Goal: Task Accomplishment & Management: Manage account settings

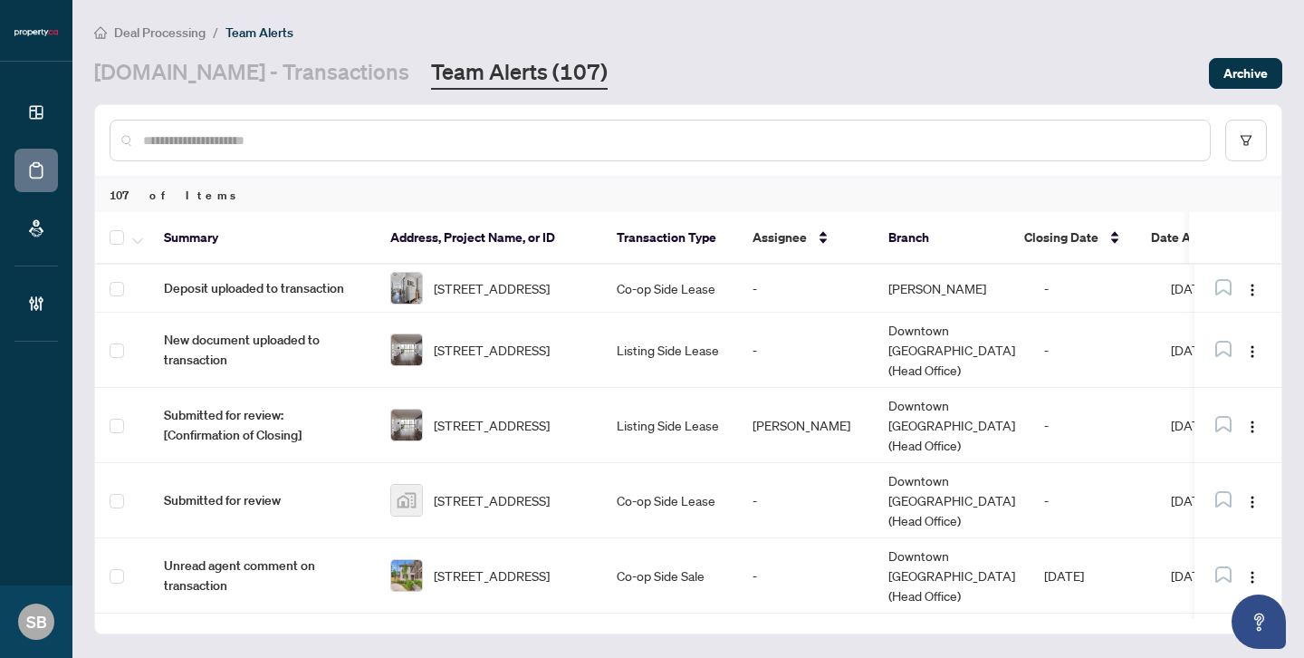
click at [485, 124] on div at bounding box center [660, 141] width 1101 height 42
click at [408, 139] on input "text" at bounding box center [669, 140] width 1052 height 20
paste input "******"
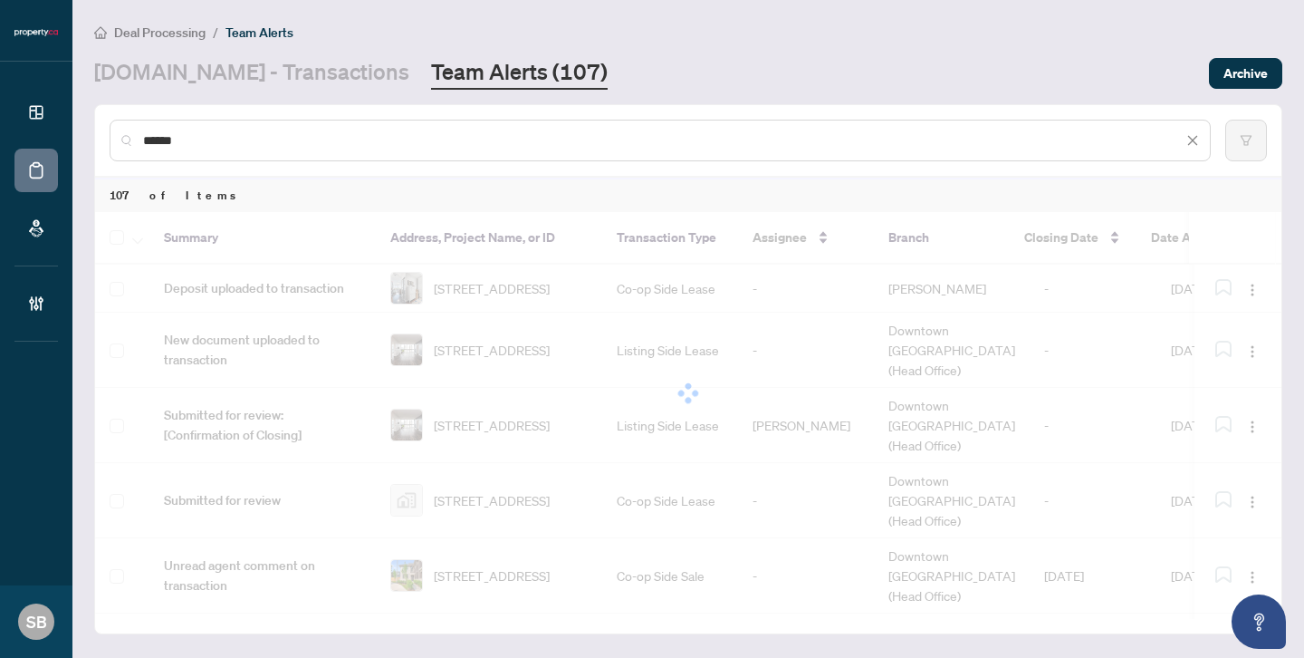
type input "******"
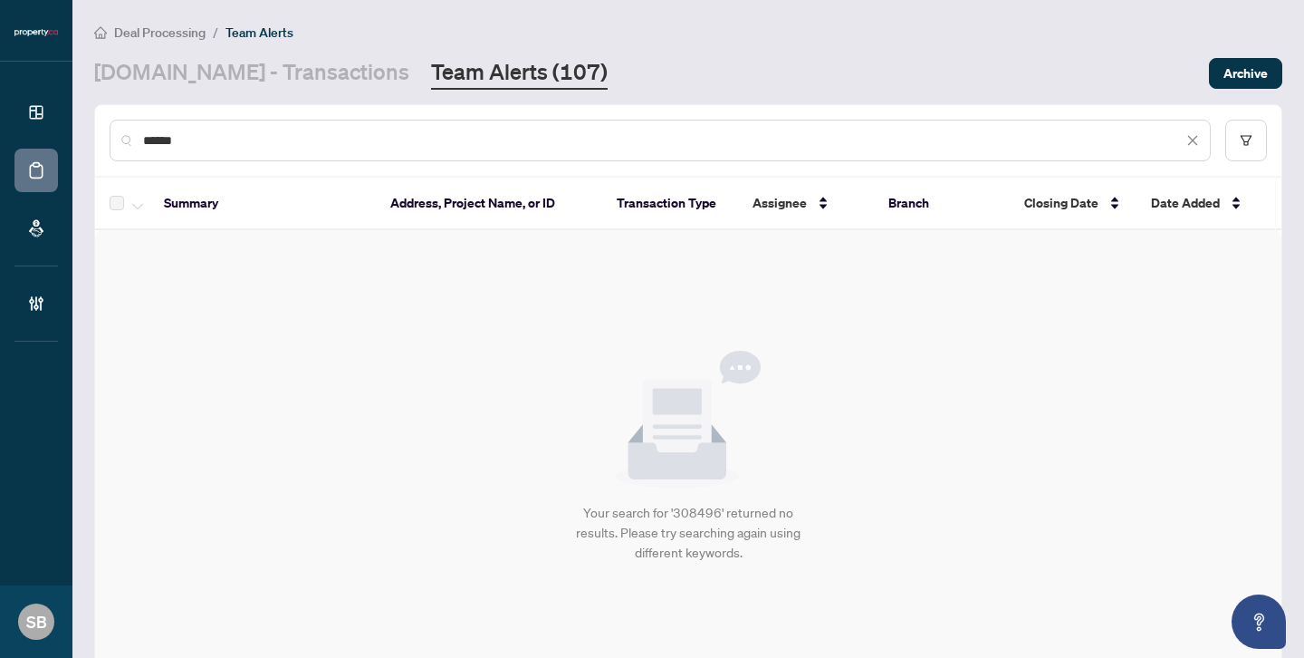
click at [473, 214] on th "Address, Project Name, or ID" at bounding box center [489, 204] width 226 height 53
click at [472, 195] on th "Address, Project Name, or ID" at bounding box center [489, 204] width 226 height 53
click at [481, 197] on th "Address, Project Name, or ID" at bounding box center [489, 204] width 226 height 53
click at [313, 84] on link "[DOMAIN_NAME] - Transactions" at bounding box center [251, 73] width 315 height 33
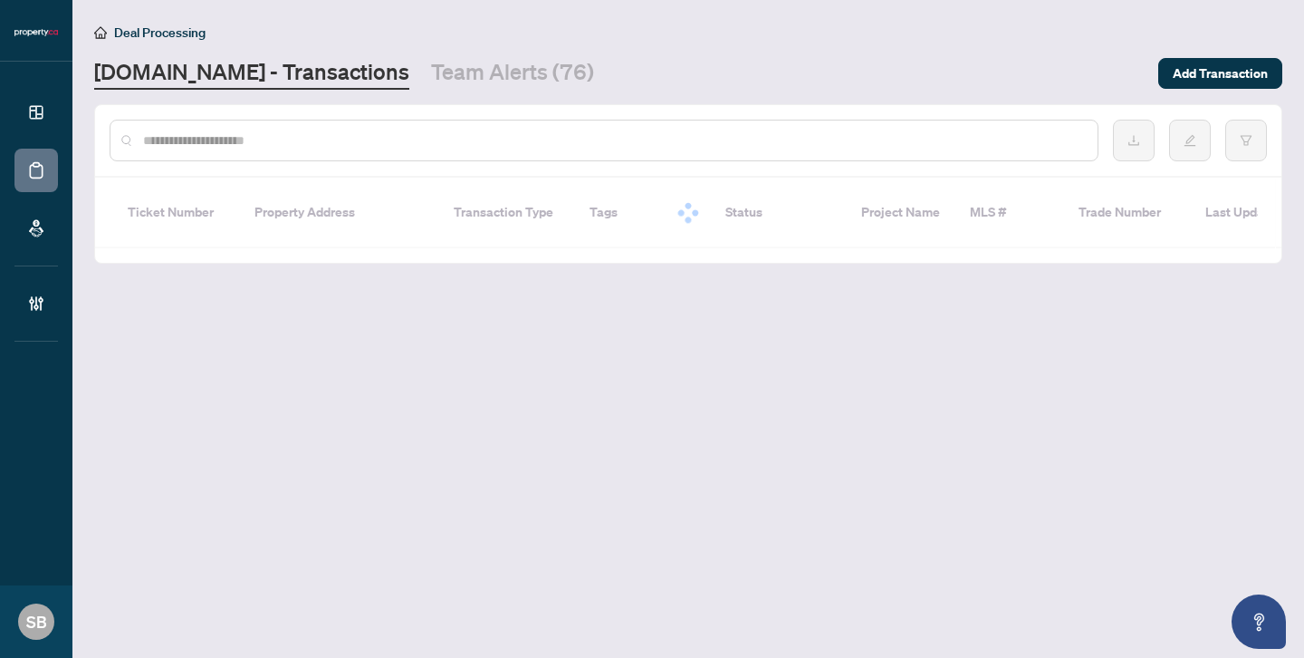
click at [302, 150] on div at bounding box center [604, 141] width 989 height 42
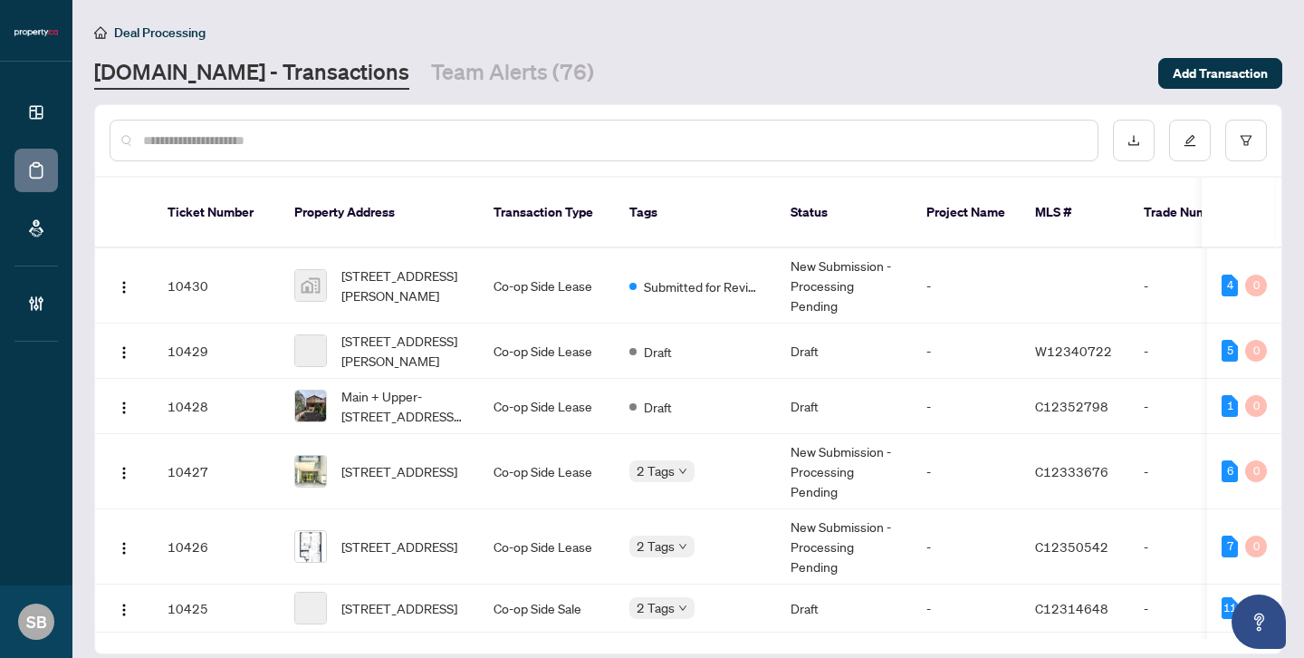
click at [296, 143] on input "text" at bounding box center [613, 140] width 940 height 20
paste input "******"
type input "******"
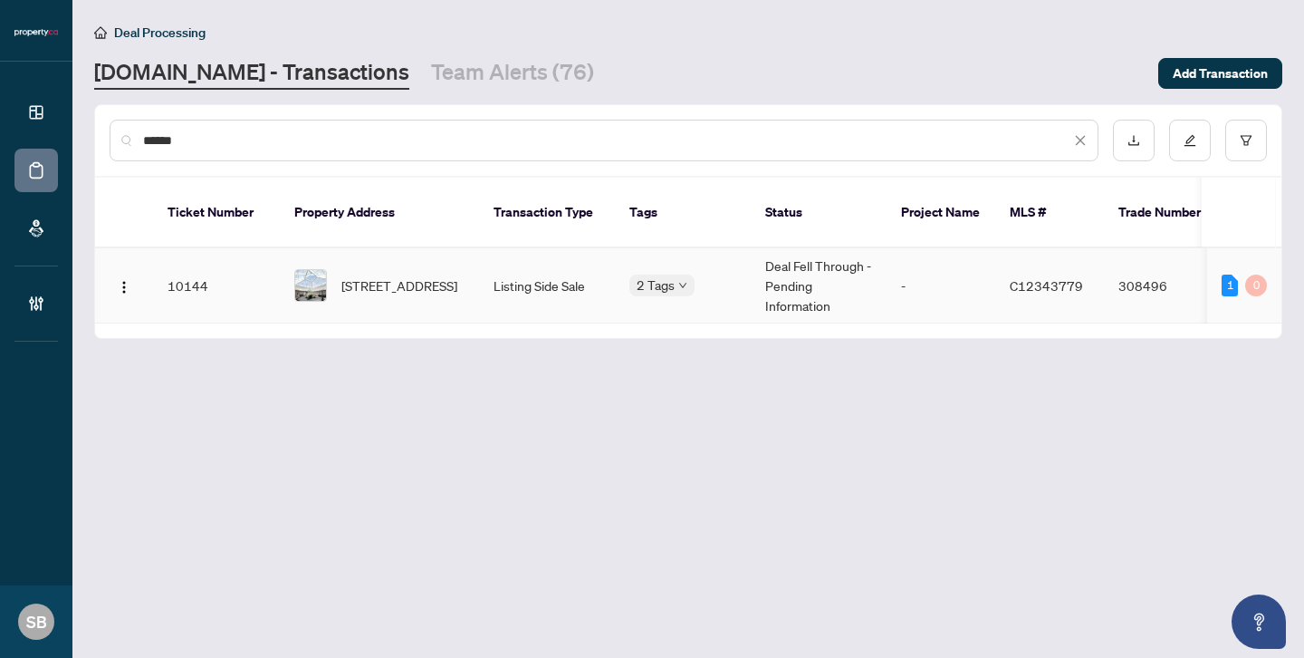
click at [680, 271] on body "Dashboard Deal Processing Mortgage Referrals Brokerage Management SB [GEOGRAPHI…" at bounding box center [652, 329] width 1304 height 658
click at [578, 259] on td "Listing Side Sale" at bounding box center [547, 285] width 136 height 75
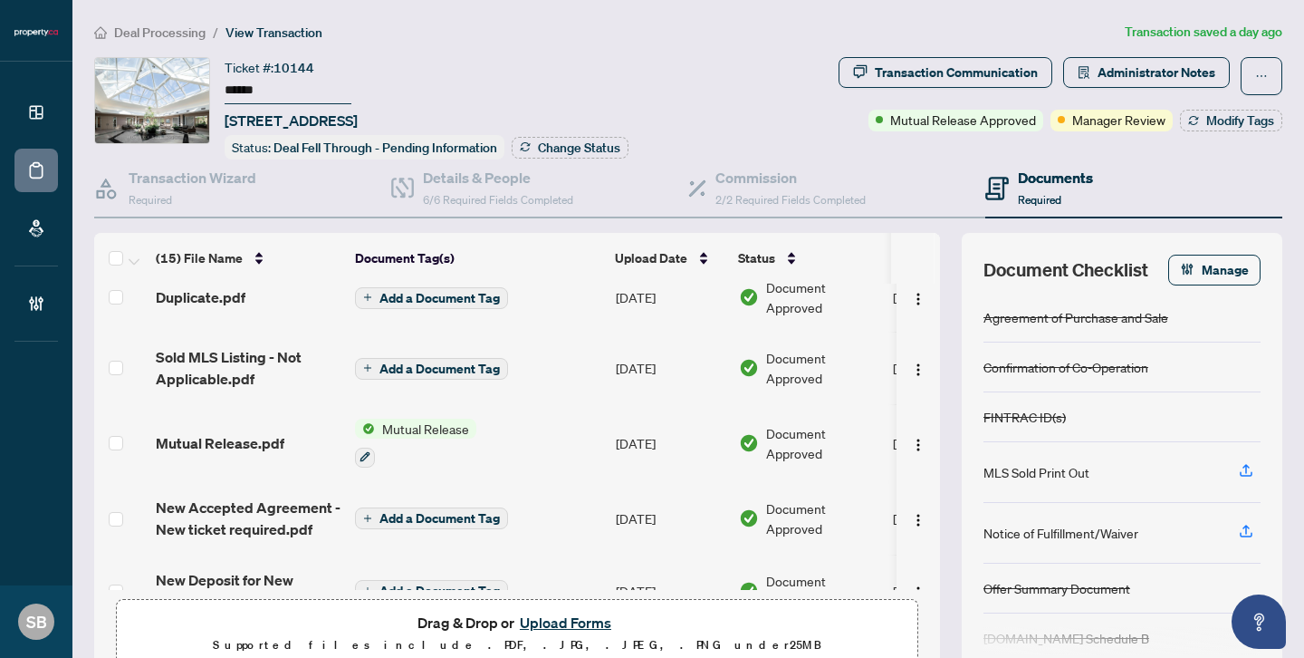
scroll to position [31, 0]
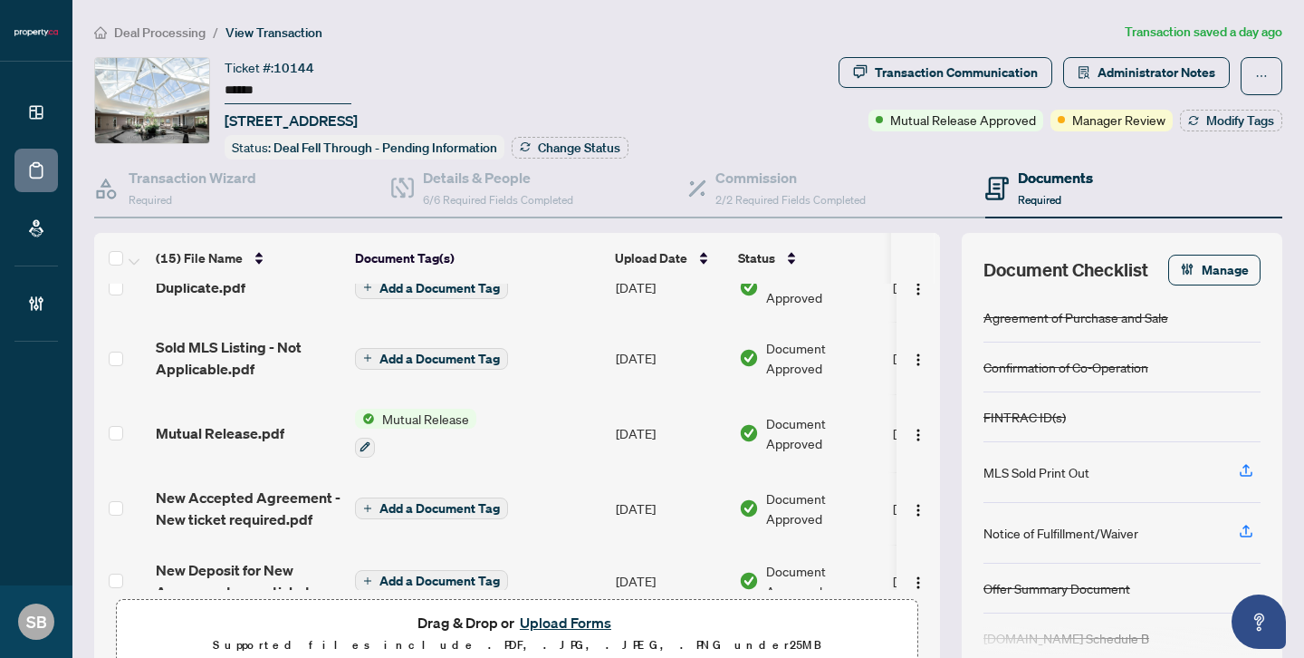
click at [441, 418] on span "Mutual Release" at bounding box center [425, 418] width 101 height 20
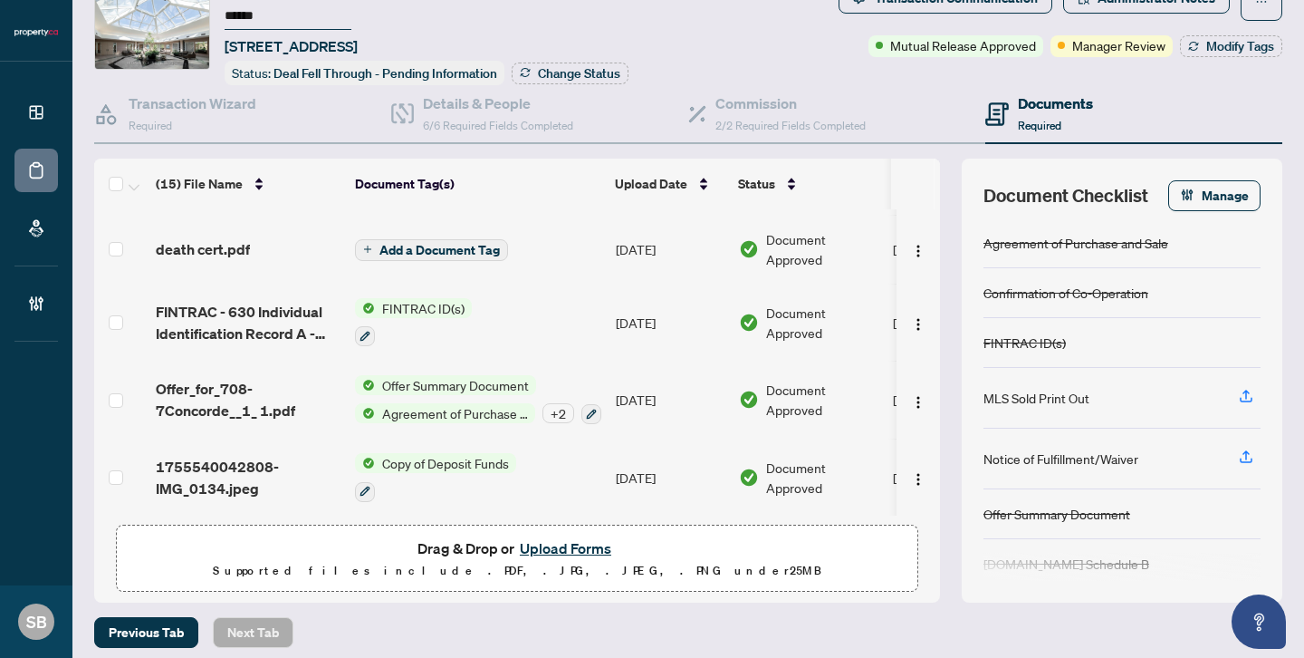
scroll to position [82, 0]
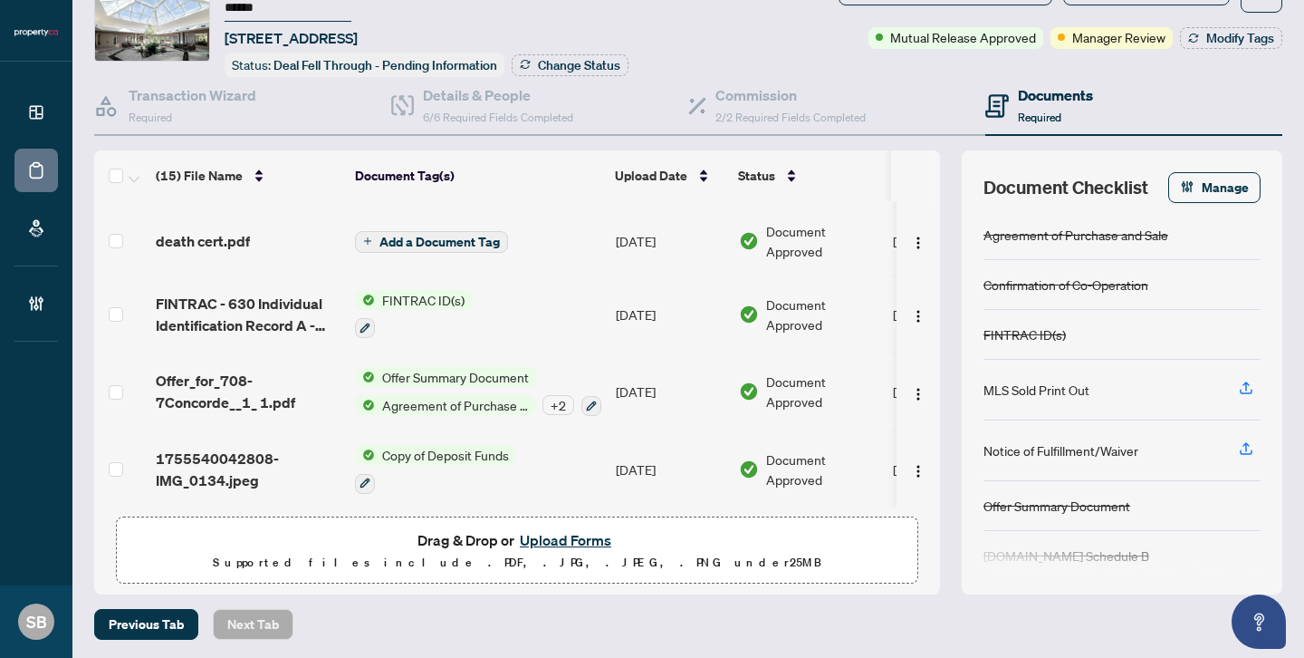
click at [1120, 27] on span "Manager Review" at bounding box center [1118, 37] width 93 height 20
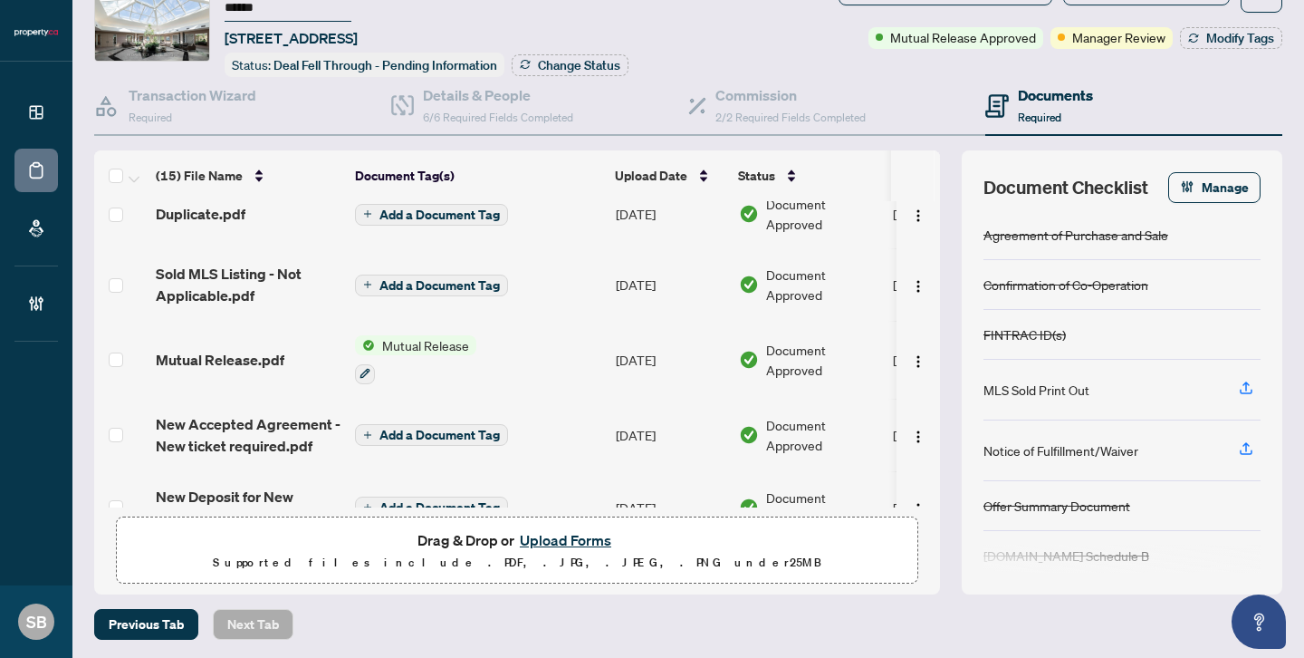
scroll to position [0, 0]
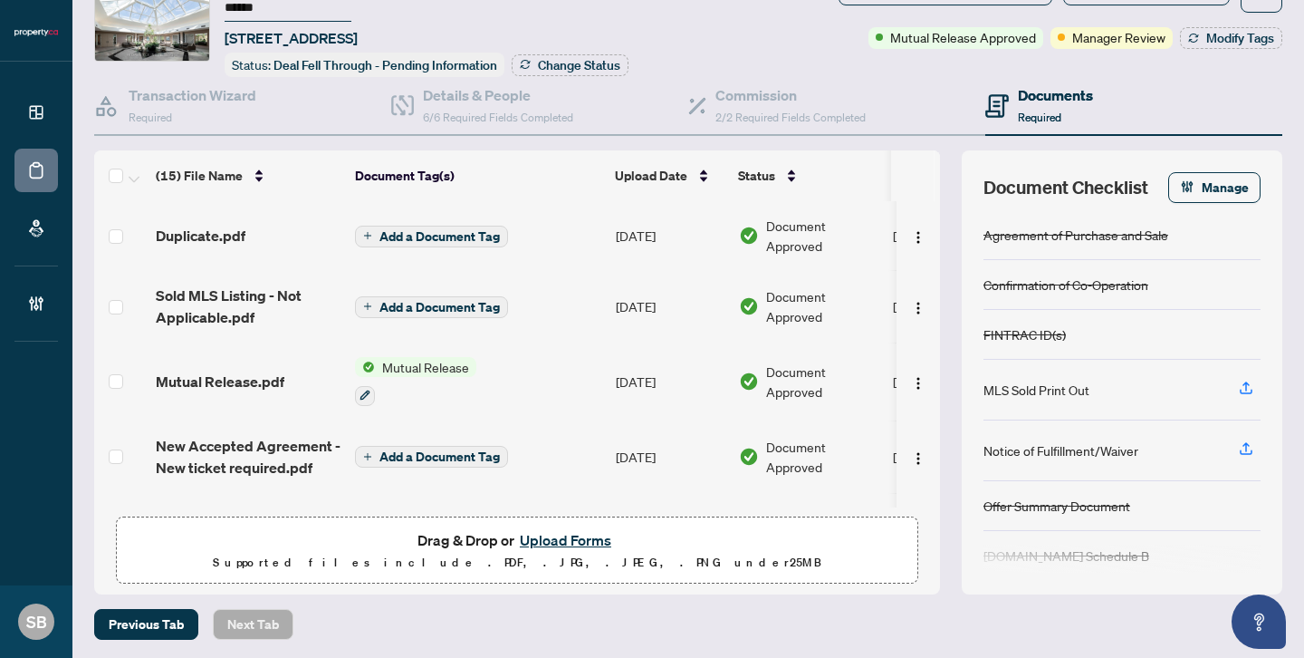
click at [430, 365] on span "Mutual Release" at bounding box center [425, 367] width 101 height 20
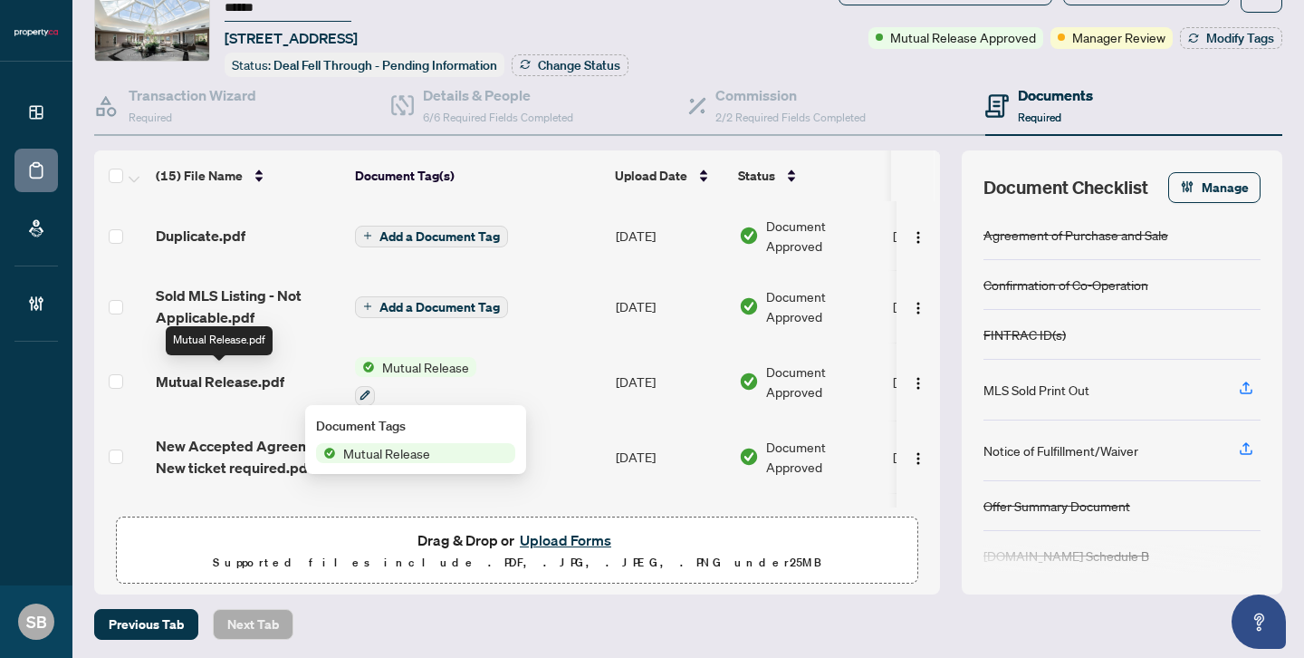
click at [255, 381] on span "Mutual Release.pdf" at bounding box center [220, 381] width 129 height 22
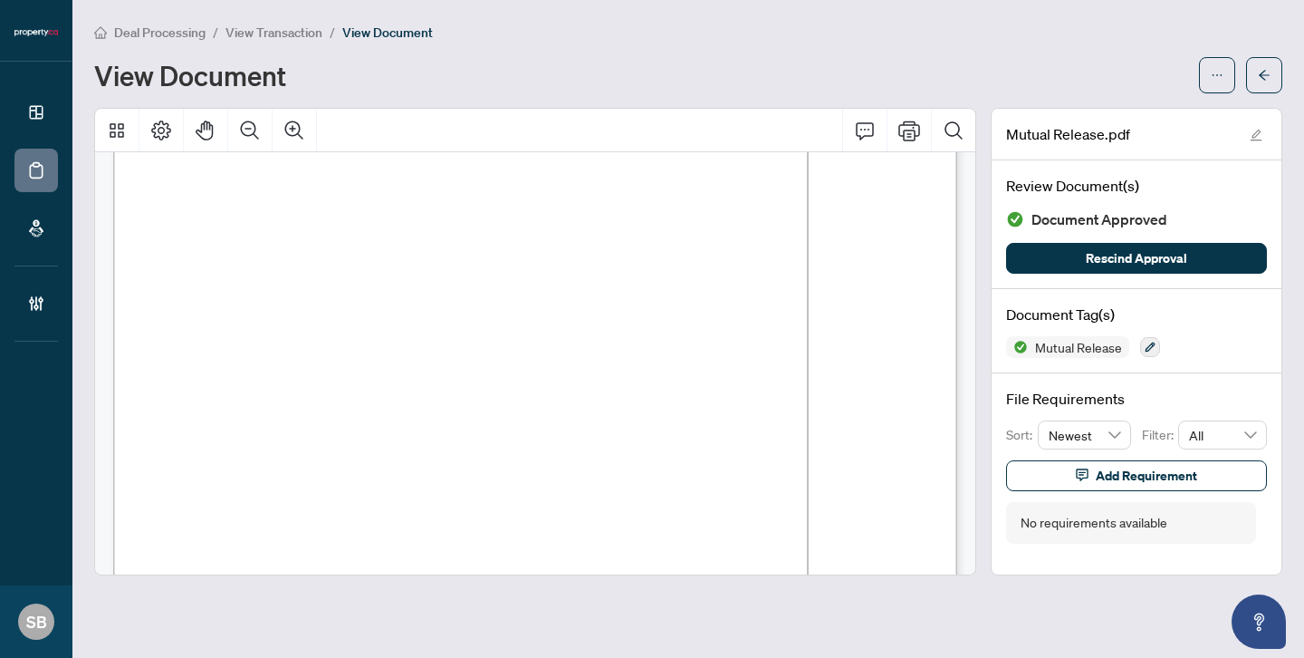
scroll to position [201, 0]
click at [1276, 71] on button "button" at bounding box center [1264, 75] width 36 height 36
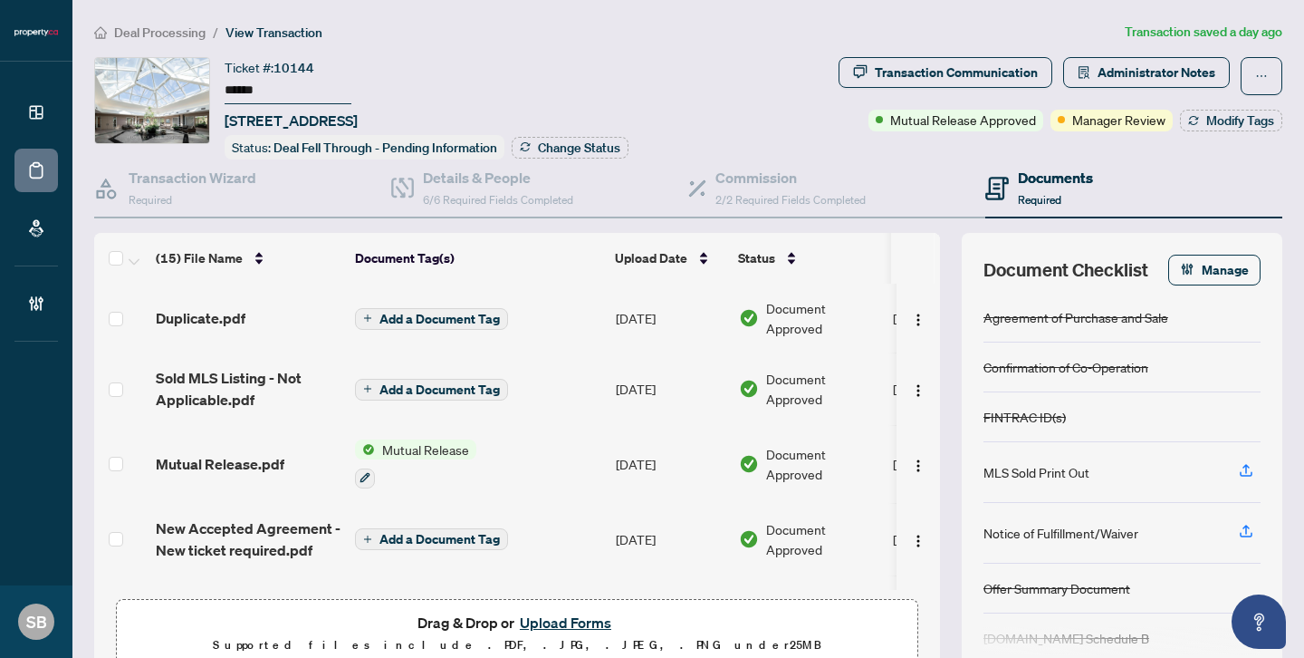
click at [633, 634] on p "Supported files include .PDF, .JPG, .JPEG, .PNG under 25 MB" at bounding box center [517, 645] width 779 height 22
click at [578, 620] on button "Upload Forms" at bounding box center [565, 622] width 102 height 24
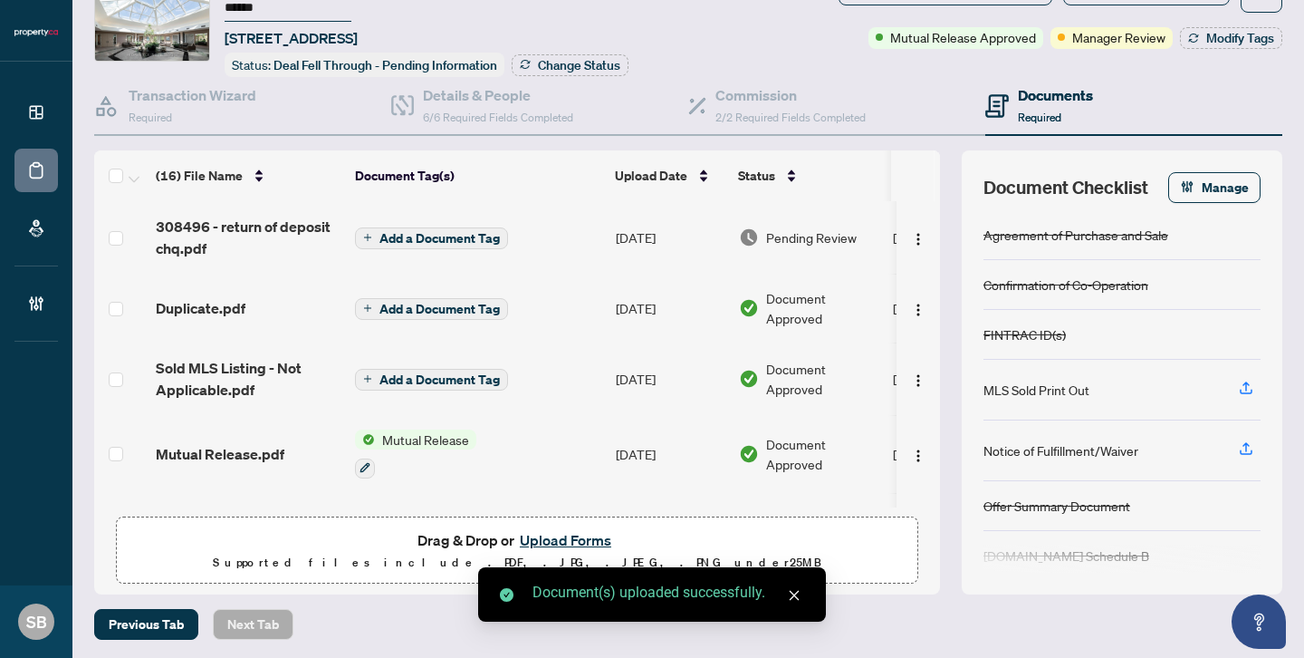
click at [807, 590] on div "Document(s) uploaded successfully." at bounding box center [652, 594] width 348 height 54
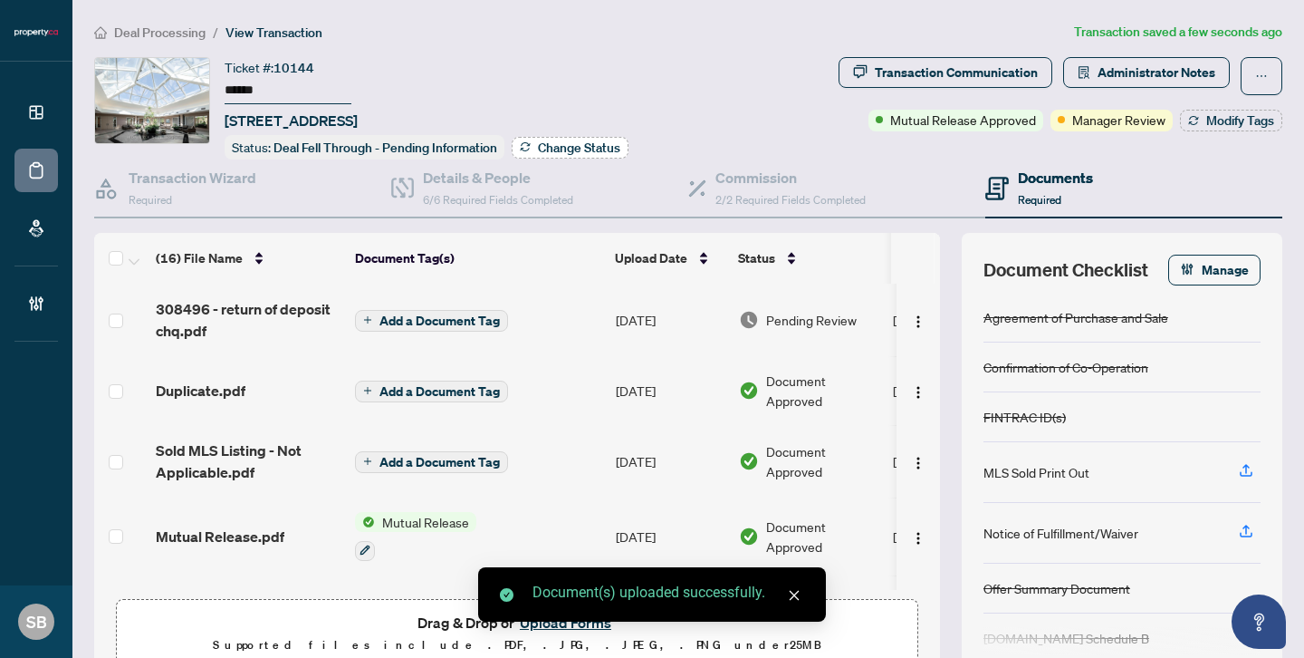
click at [571, 143] on span "Change Status" at bounding box center [579, 147] width 82 height 13
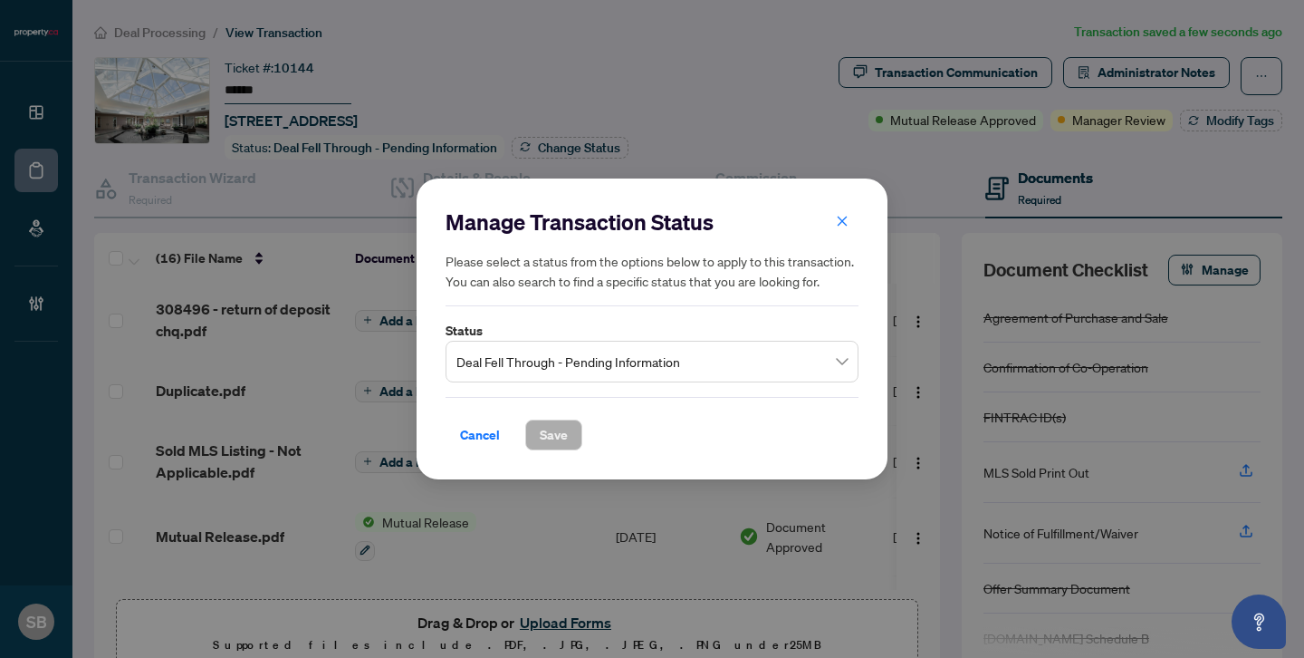
click at [715, 360] on span "Deal Fell Through - Pending Information" at bounding box center [652, 361] width 391 height 34
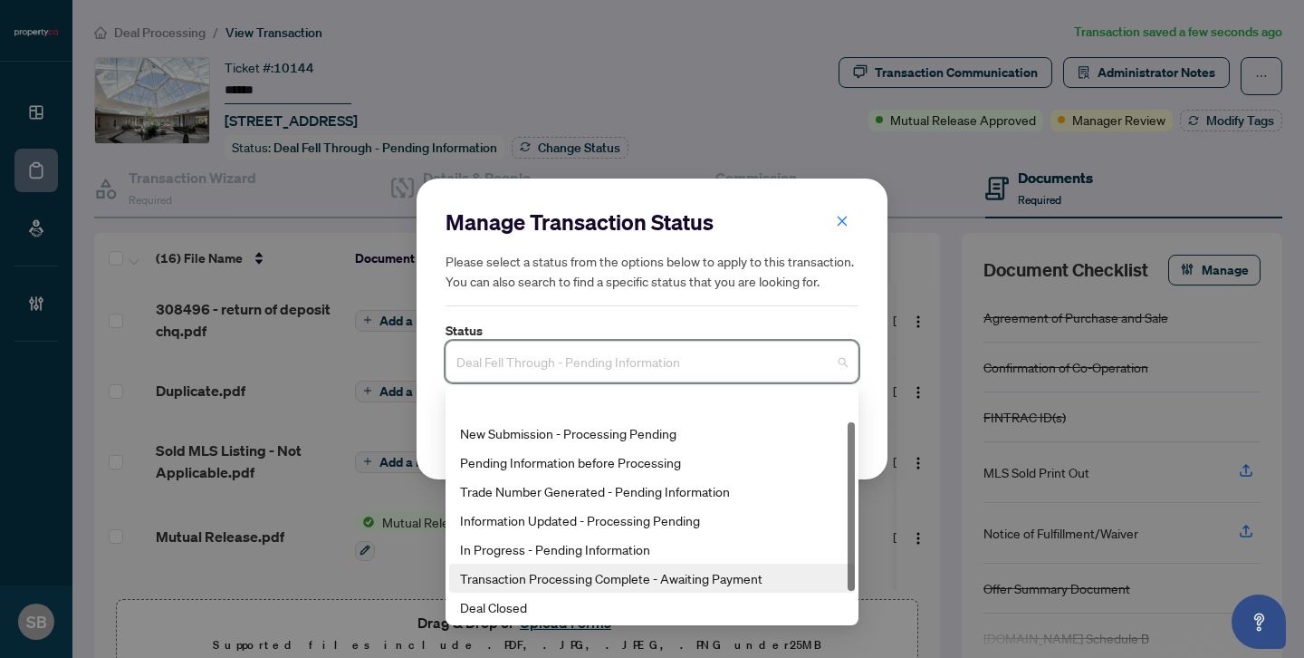
scroll to position [87, 0]
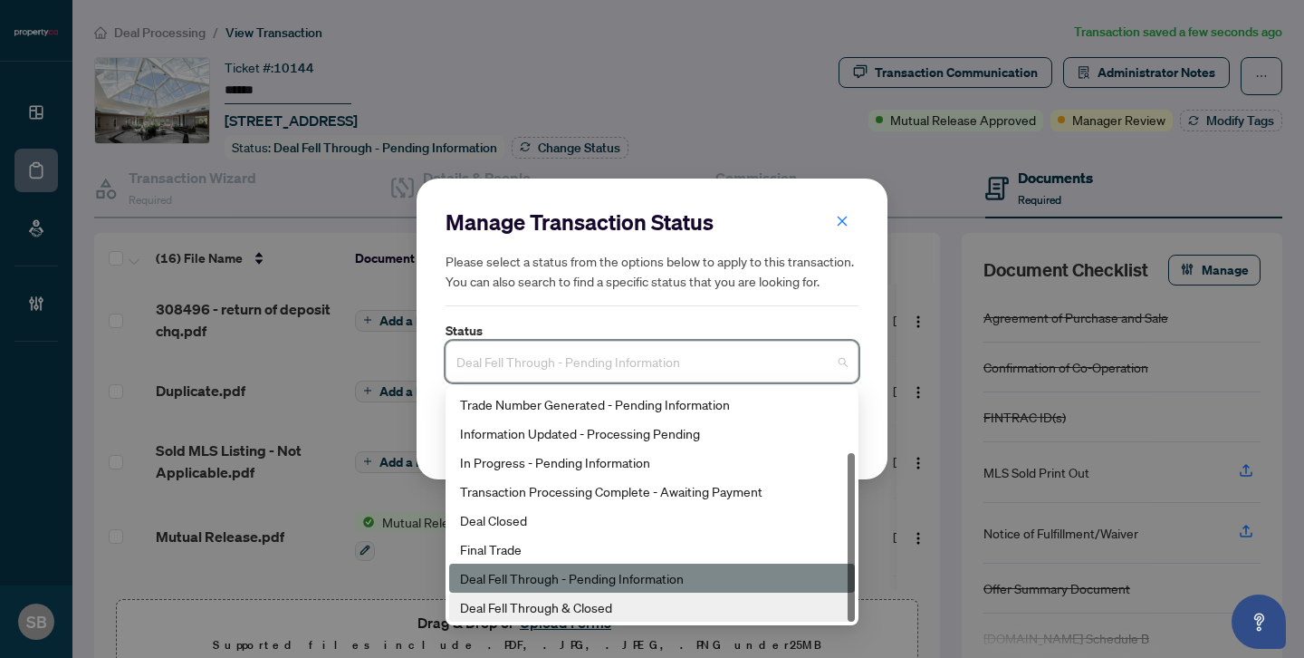
click at [530, 617] on div "Deal Fell Through & Closed" at bounding box center [652, 606] width 406 height 29
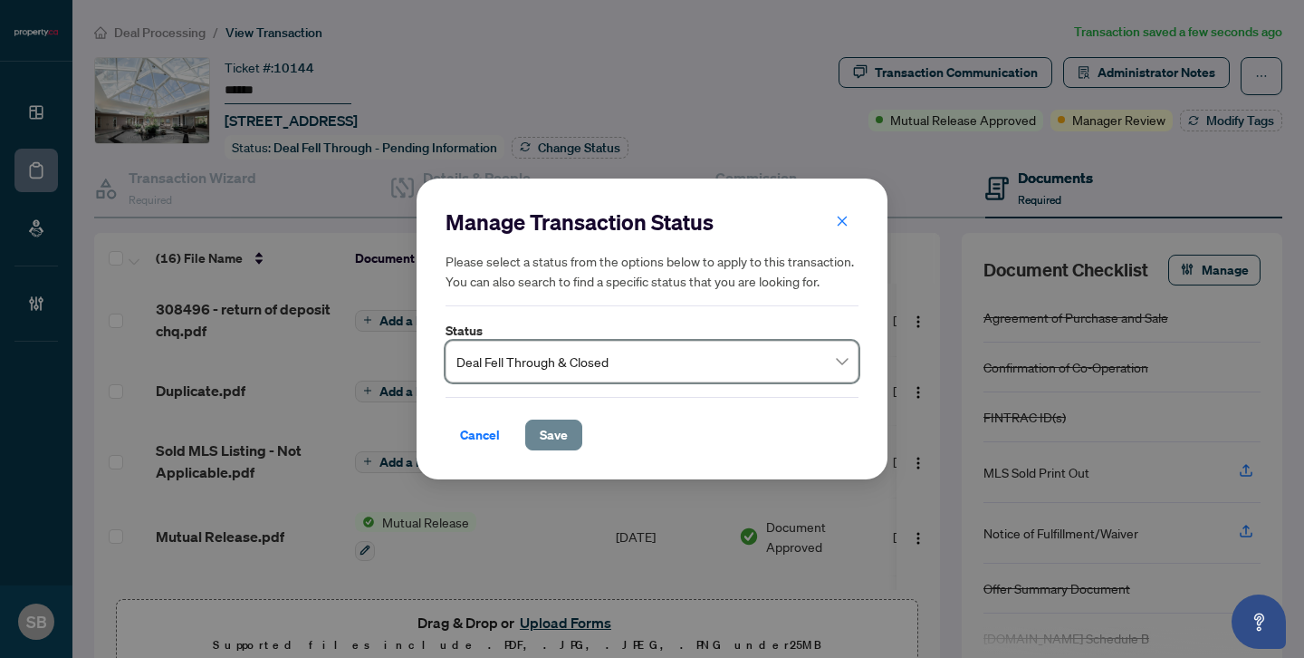
click at [541, 433] on span "Save" at bounding box center [554, 434] width 28 height 29
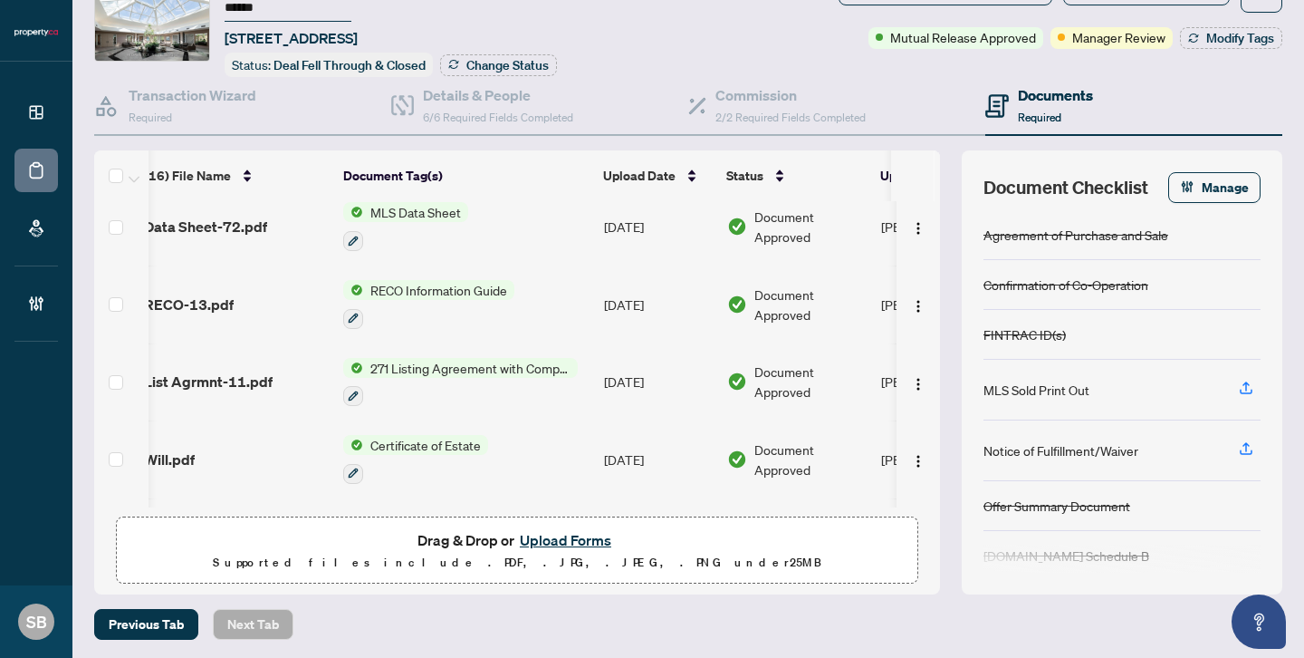
scroll to position [0, 0]
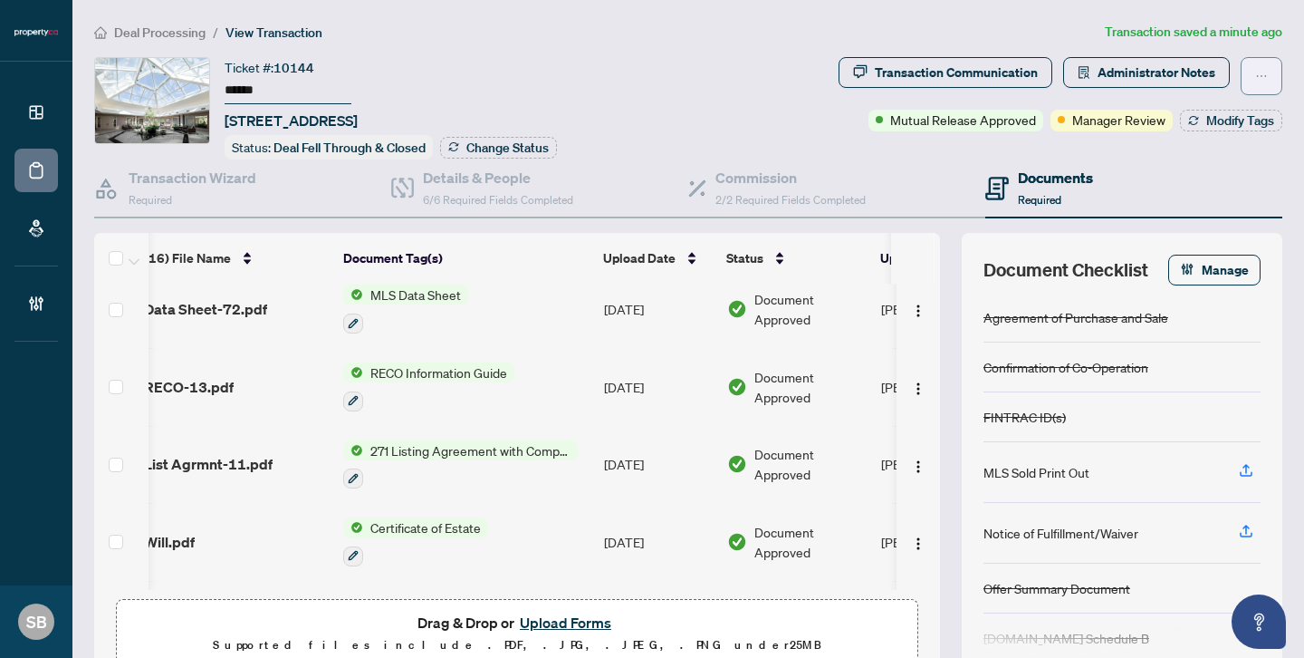
click at [1255, 72] on icon "ellipsis" at bounding box center [1261, 76] width 13 height 13
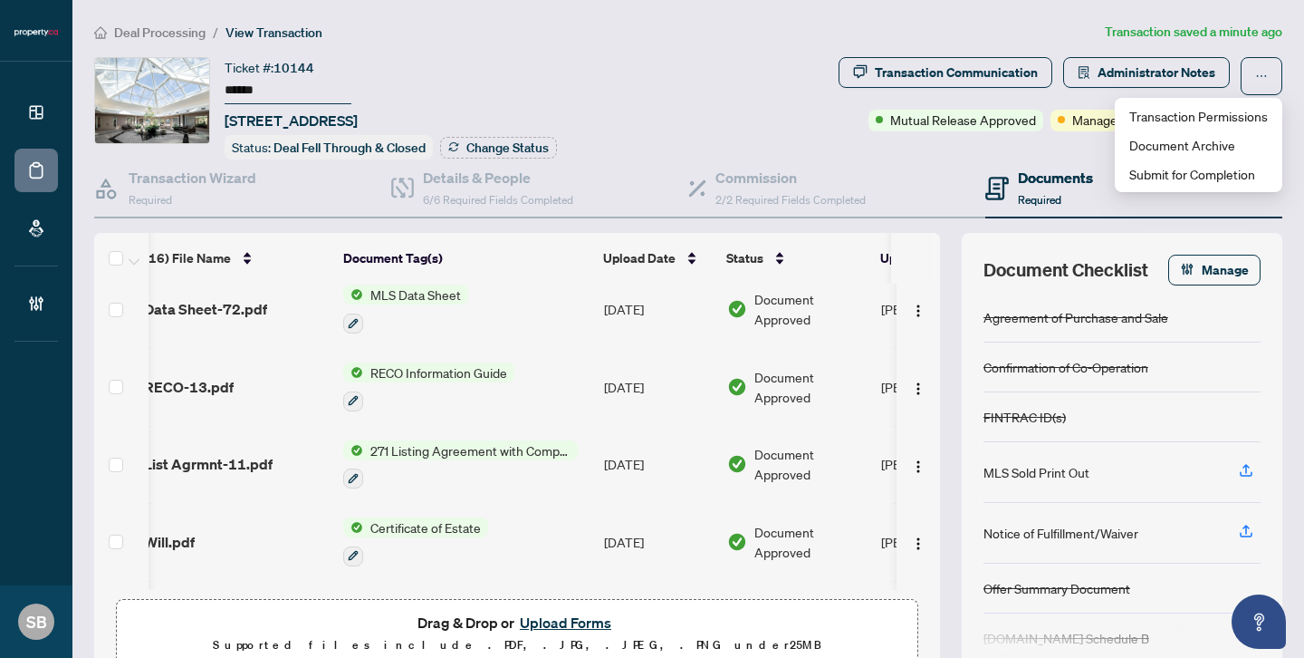
click at [1018, 167] on h4 "Documents" at bounding box center [1055, 178] width 75 height 22
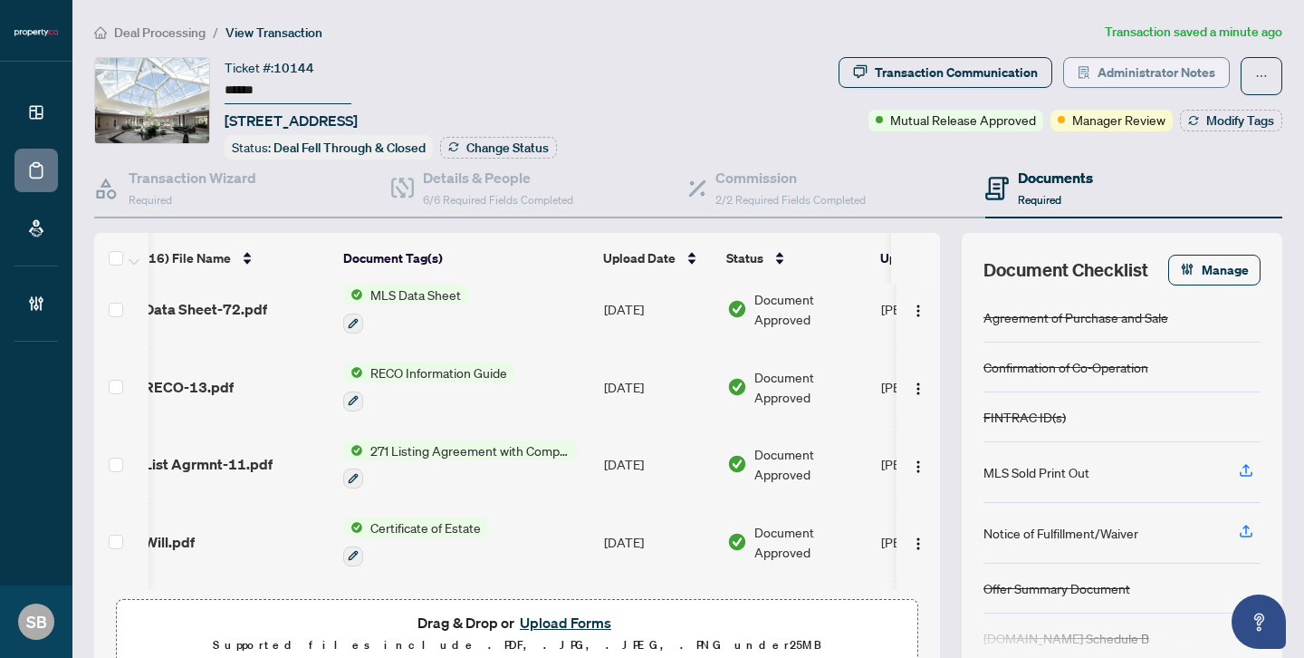
click at [1163, 64] on span "Administrator Notes" at bounding box center [1157, 72] width 118 height 29
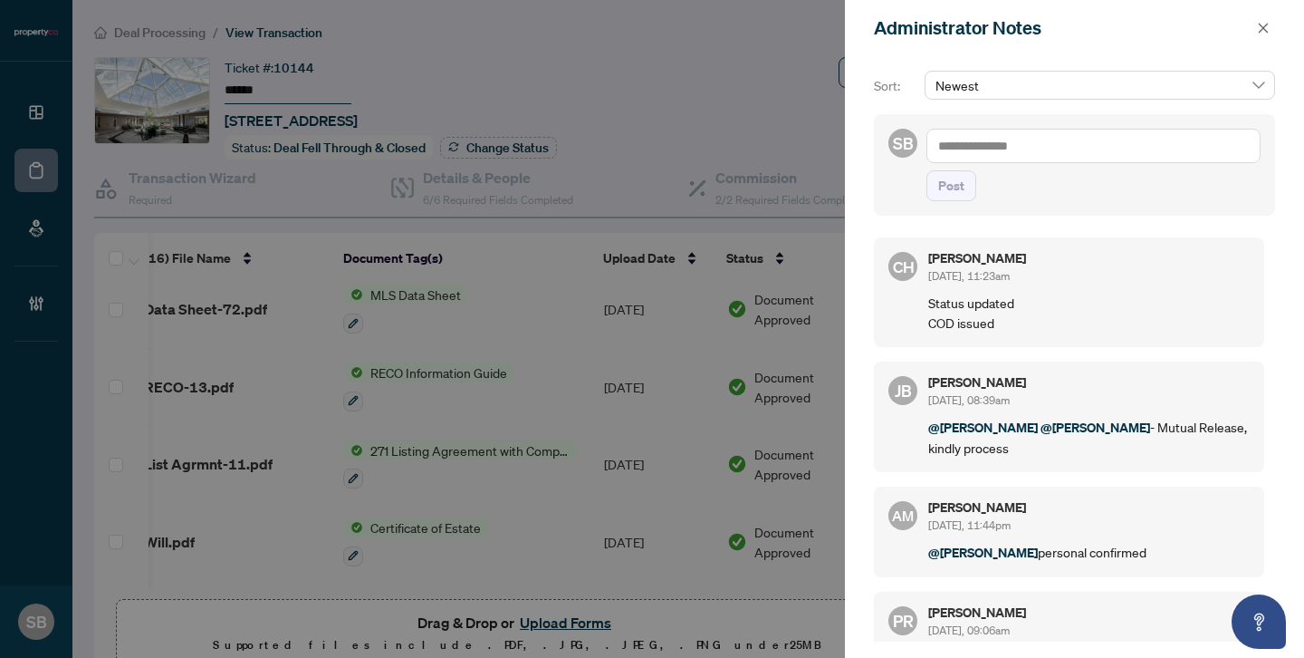
click at [991, 447] on p "@[PERSON_NAME] @[PERSON_NAME] - Mutual Release, kindly process" at bounding box center [1089, 437] width 322 height 41
click at [1264, 31] on icon "close" at bounding box center [1263, 28] width 13 height 13
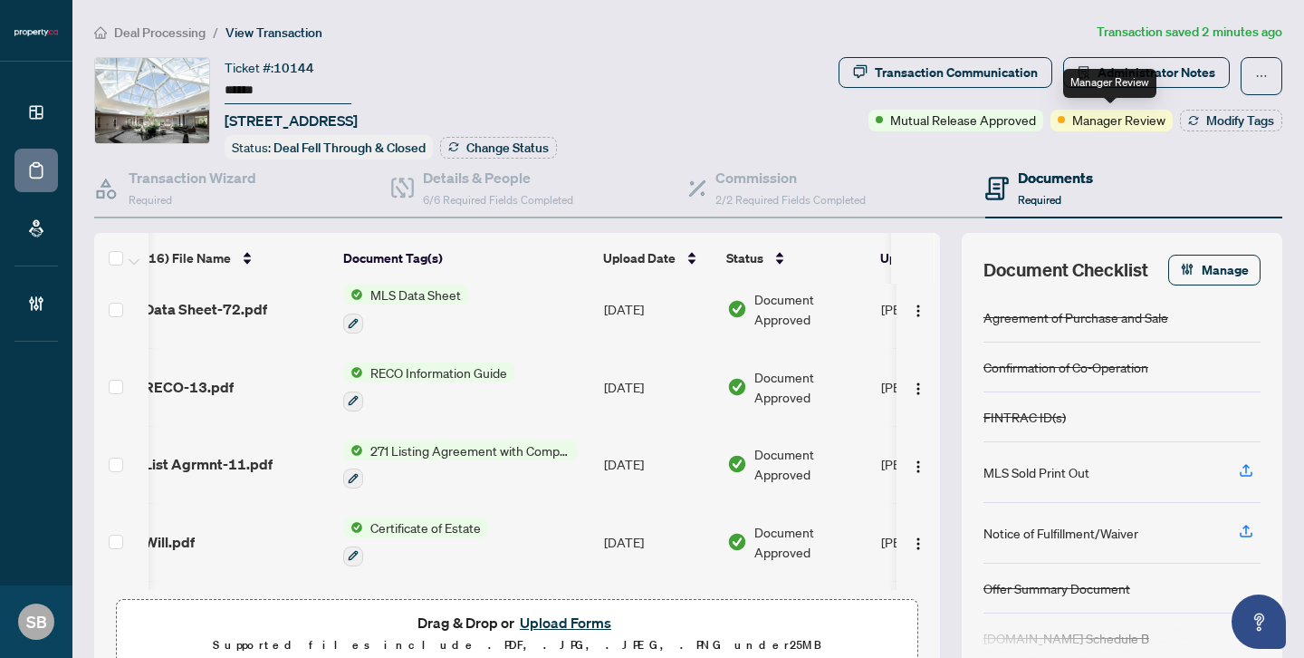
click at [1083, 122] on span "Manager Review" at bounding box center [1118, 120] width 93 height 20
click at [1058, 119] on span at bounding box center [1061, 119] width 7 height 7
click at [1026, 118] on span "Mutual Release Approved" at bounding box center [963, 120] width 146 height 20
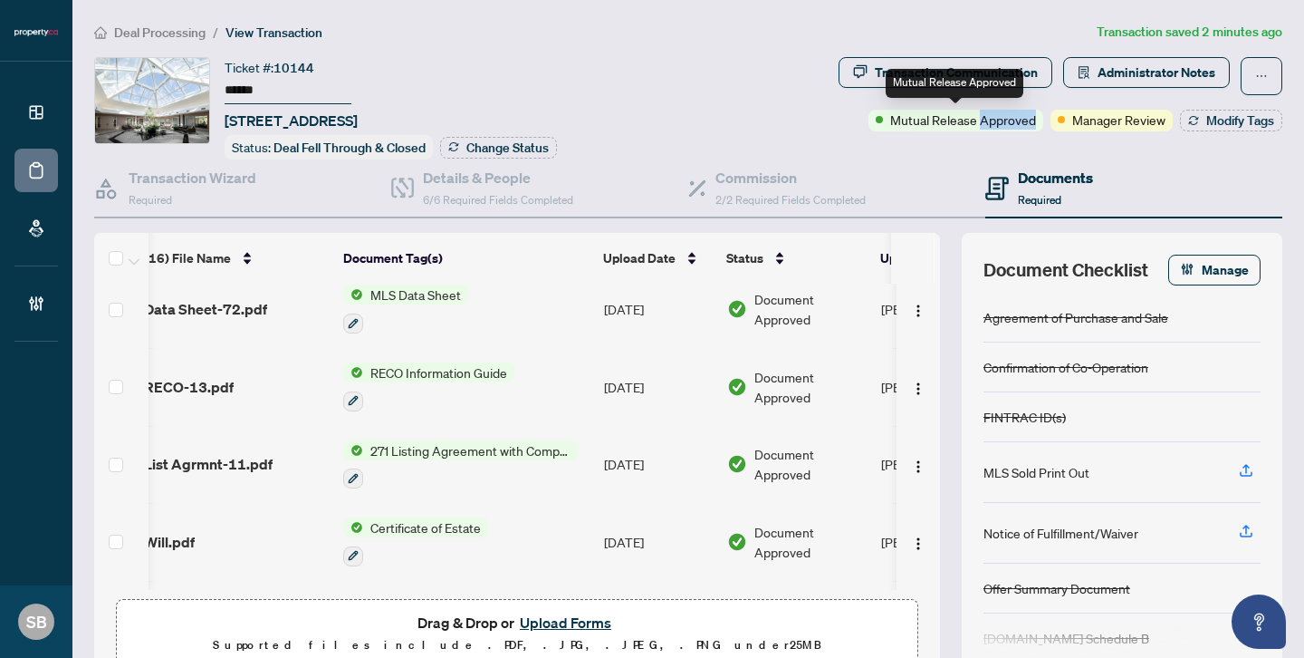
click at [1026, 118] on span "Mutual Release Approved" at bounding box center [963, 120] width 146 height 20
click at [1001, 160] on div "Documents Required" at bounding box center [1133, 188] width 297 height 59
click at [1245, 126] on span "Modify Tags" at bounding box center [1240, 120] width 68 height 13
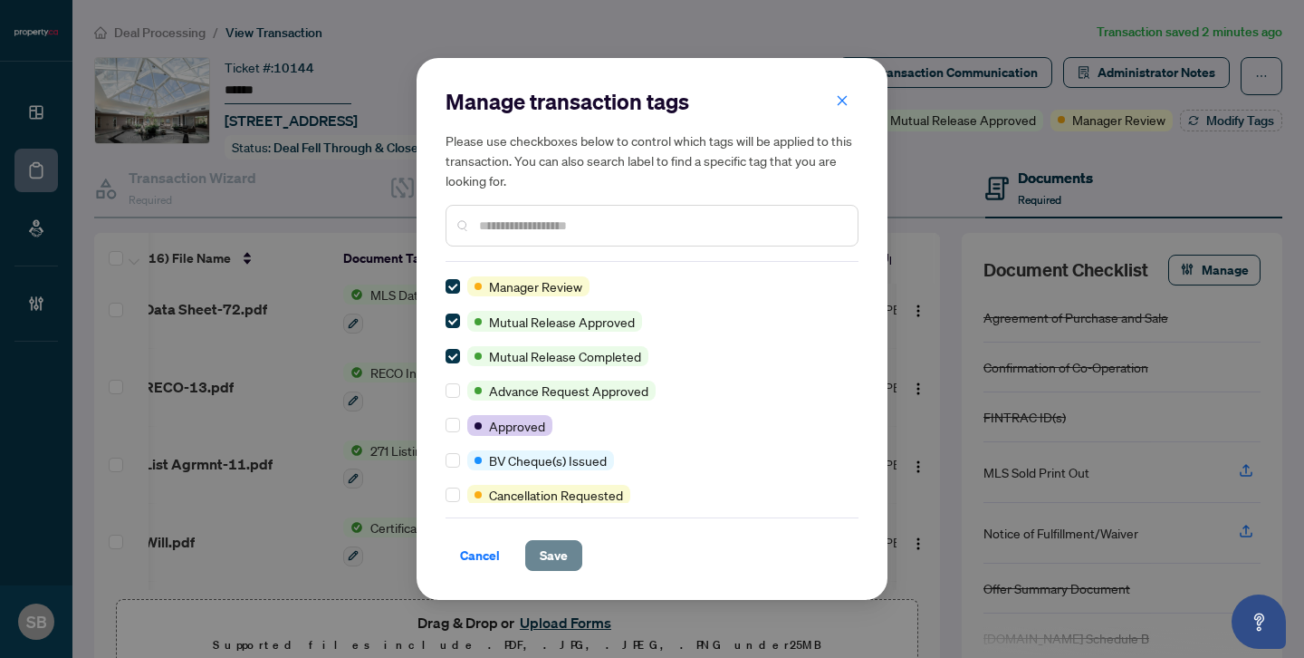
click at [557, 557] on span "Save" at bounding box center [554, 555] width 28 height 29
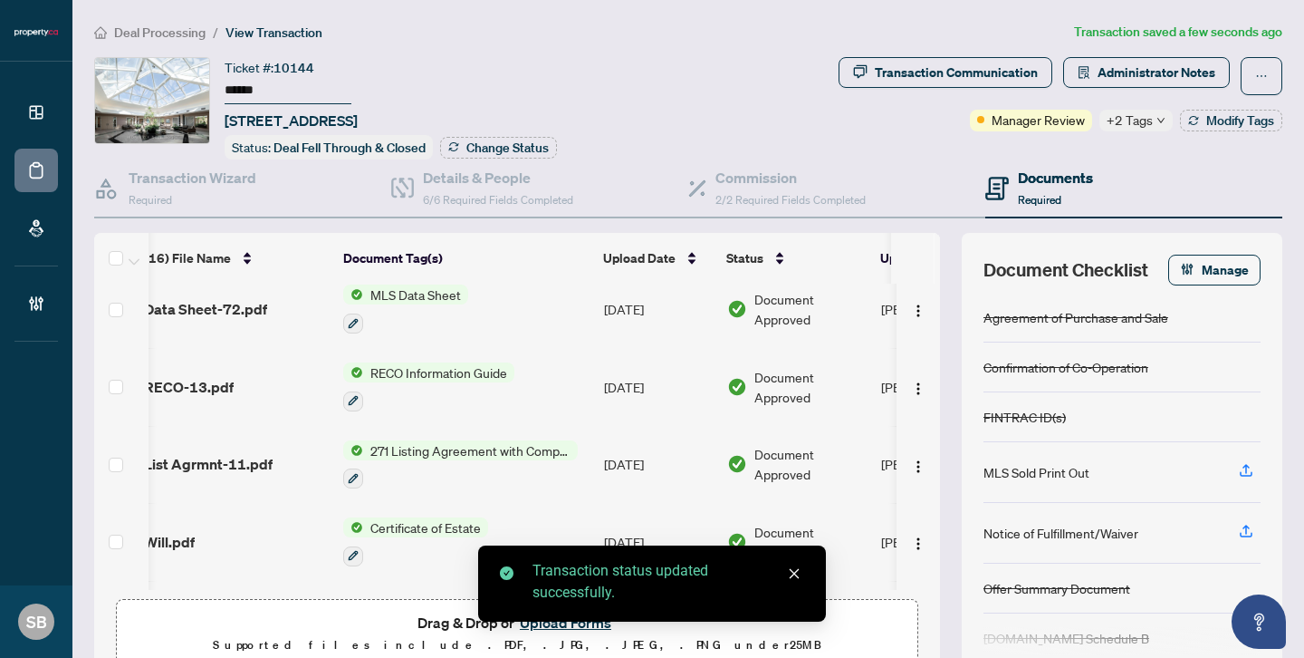
click at [1139, 120] on span "+2 Tags" at bounding box center [1130, 120] width 46 height 21
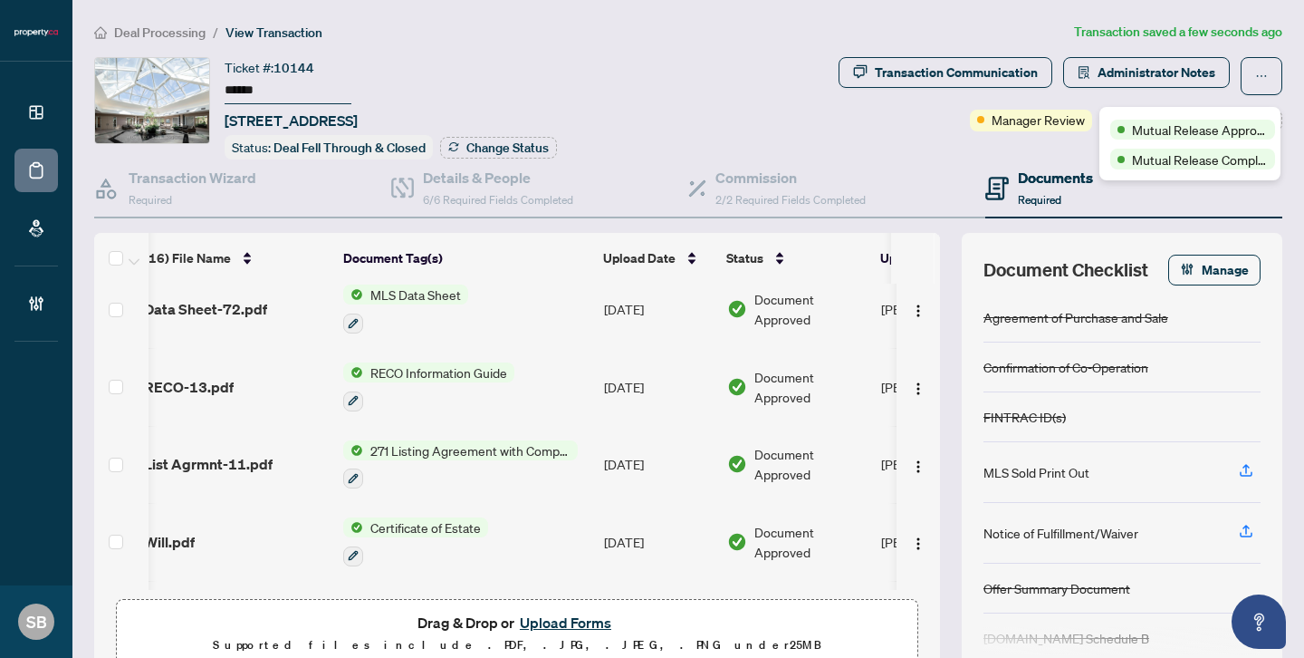
click at [1065, 151] on div "Transaction Communication Administrator Notes Manager Review +2 Tags Modify Tags" at bounding box center [1060, 108] width 451 height 102
click at [149, 28] on span "Deal Processing" at bounding box center [159, 32] width 91 height 16
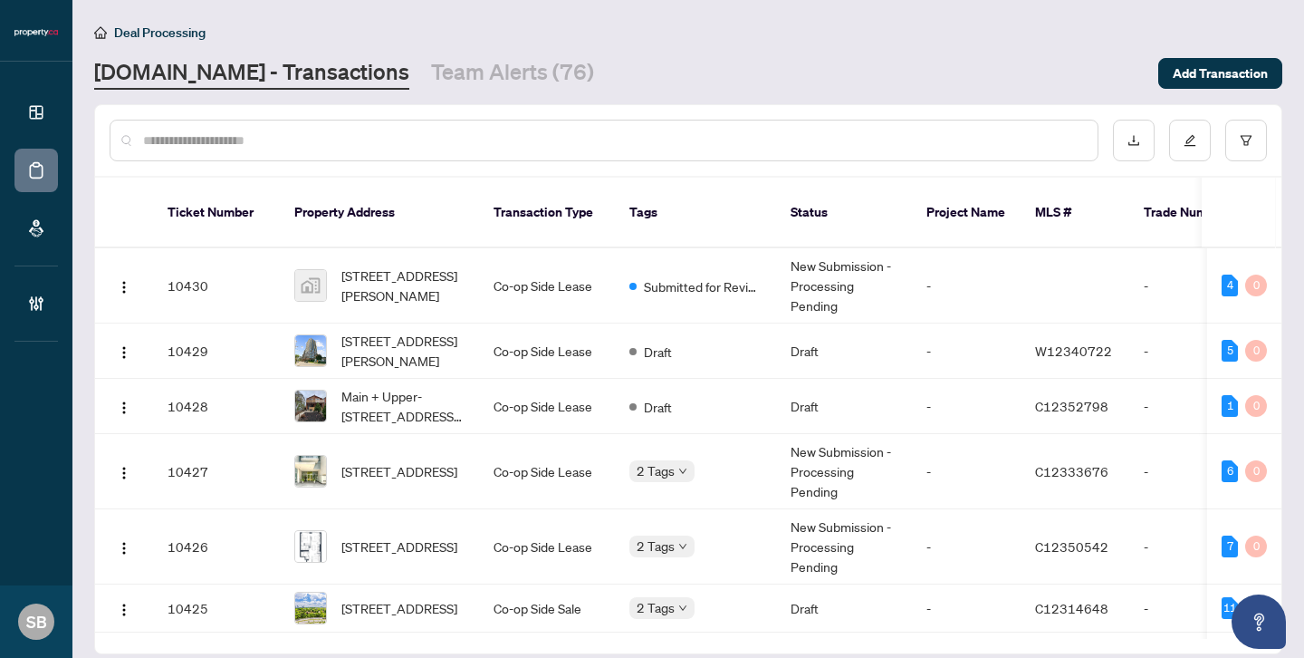
click at [216, 128] on div at bounding box center [604, 141] width 989 height 42
click at [408, 123] on div at bounding box center [604, 141] width 989 height 42
click at [387, 158] on div at bounding box center [604, 141] width 989 height 42
click at [387, 149] on div at bounding box center [604, 141] width 989 height 42
click at [373, 142] on input "text" at bounding box center [613, 140] width 940 height 20
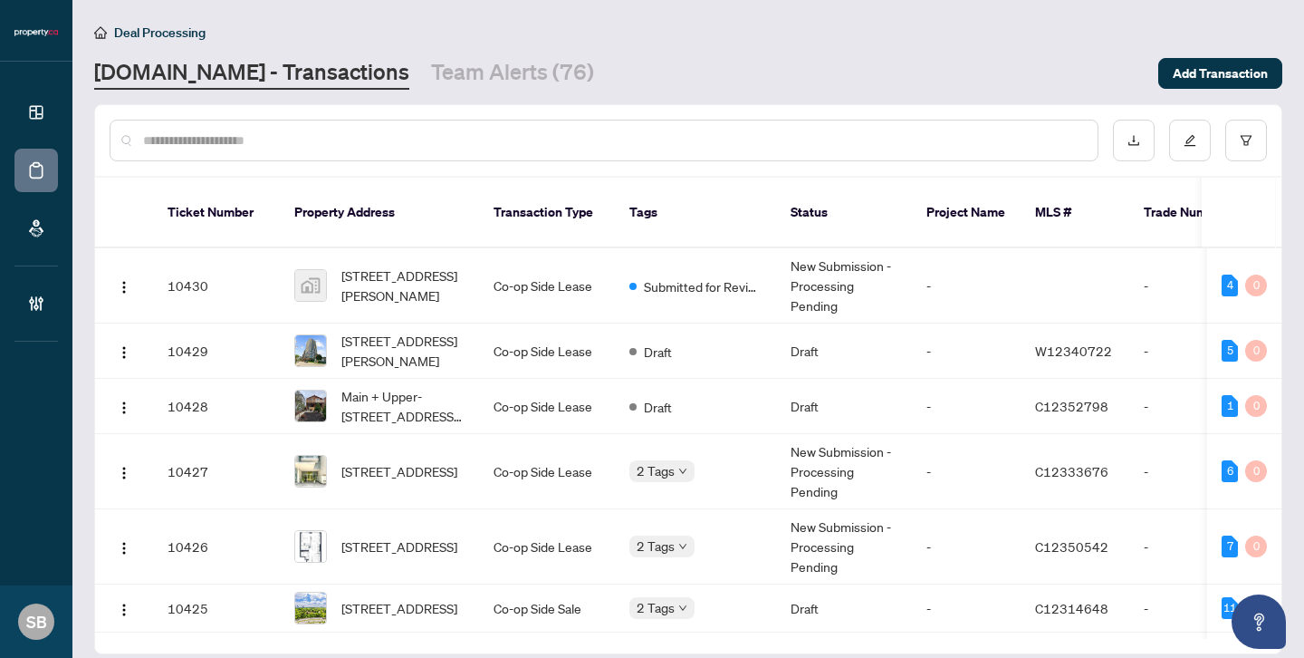
paste input "******"
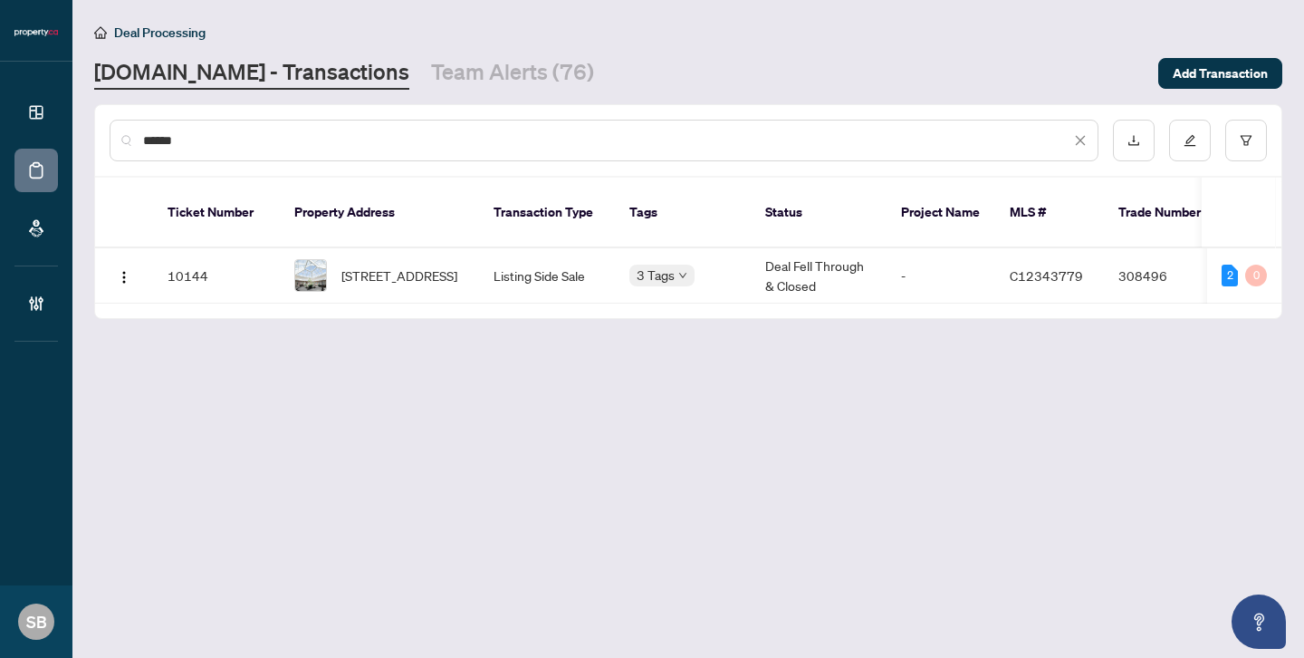
type input "******"
